Goal: Task Accomplishment & Management: Use online tool/utility

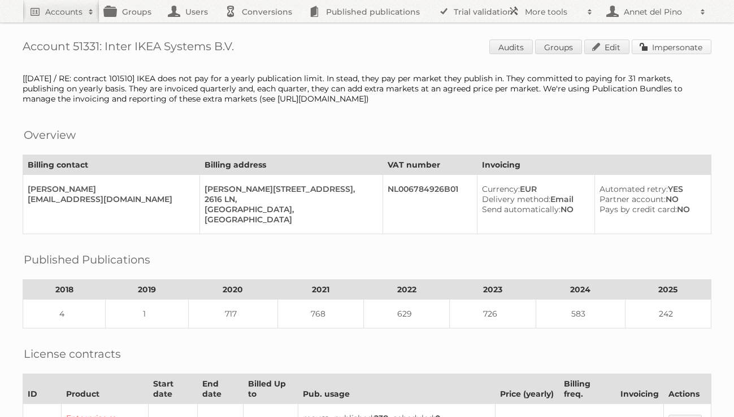
click at [706, 46] on link "Impersonate" at bounding box center [671, 47] width 80 height 15
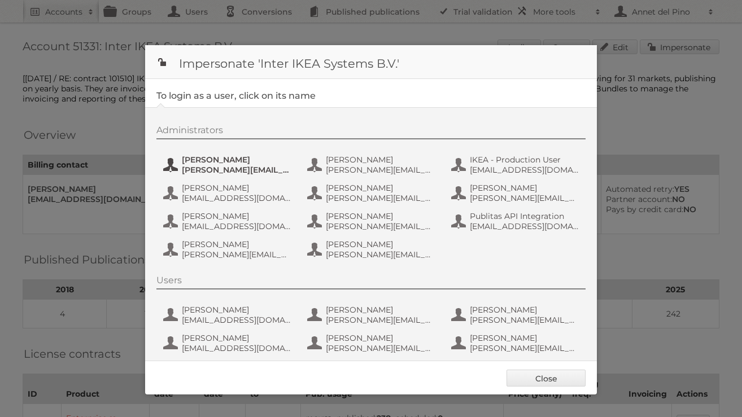
click at [232, 171] on span "andreas.olofsson@inter.ikea.com" at bounding box center [237, 170] width 110 height 10
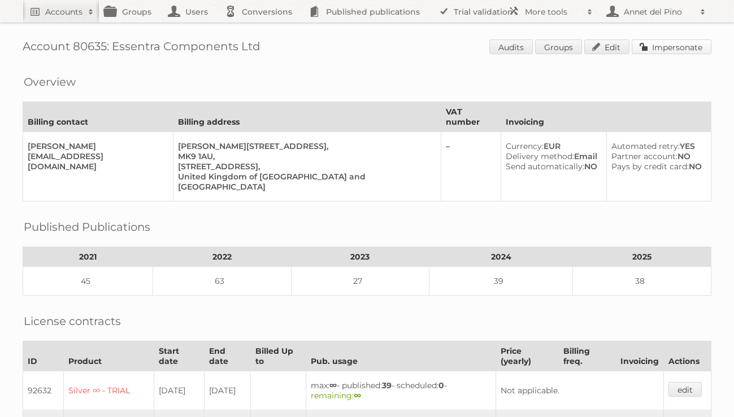
click at [667, 49] on link "Impersonate" at bounding box center [671, 47] width 80 height 15
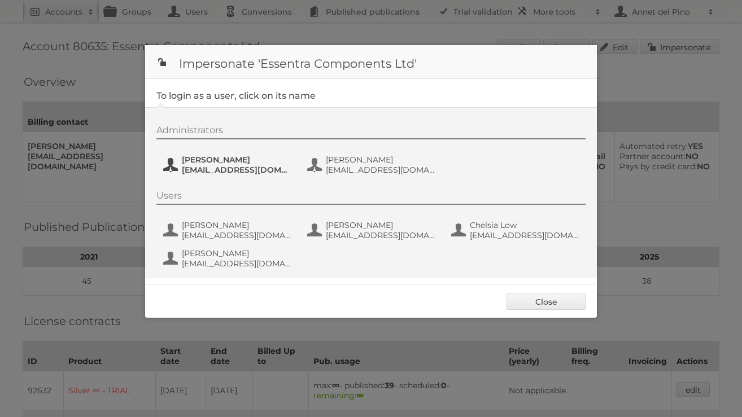
click at [216, 158] on span "Christoph Muehlenbeck" at bounding box center [237, 160] width 110 height 10
